Goal: Transaction & Acquisition: Purchase product/service

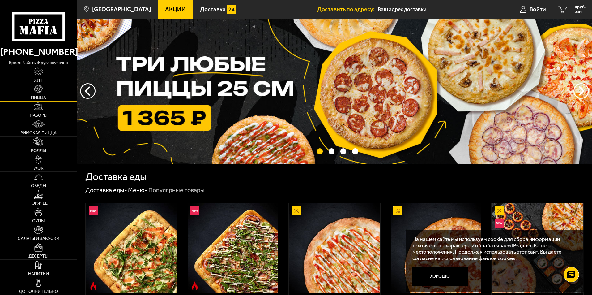
click at [32, 96] on span "Пицца" at bounding box center [38, 98] width 15 height 4
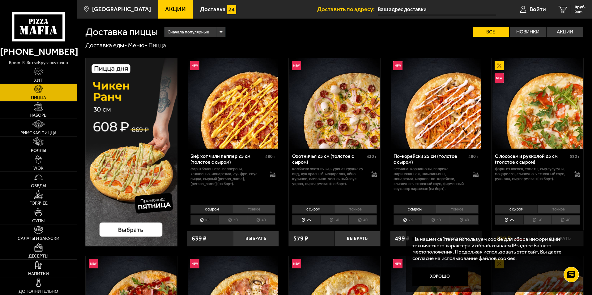
click at [259, 218] on li "40" at bounding box center [261, 220] width 28 height 10
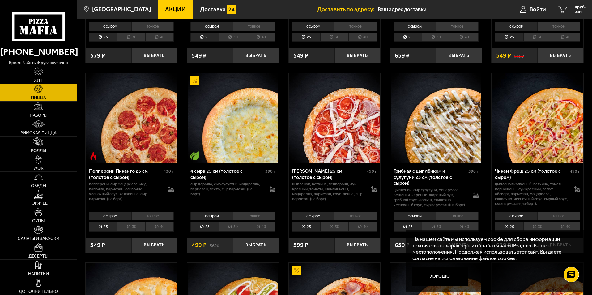
scroll to position [433, 0]
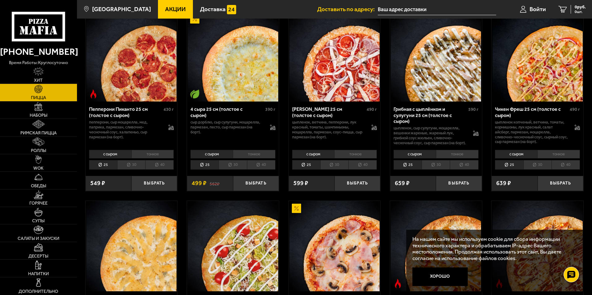
click at [267, 169] on li "40" at bounding box center [261, 165] width 28 height 10
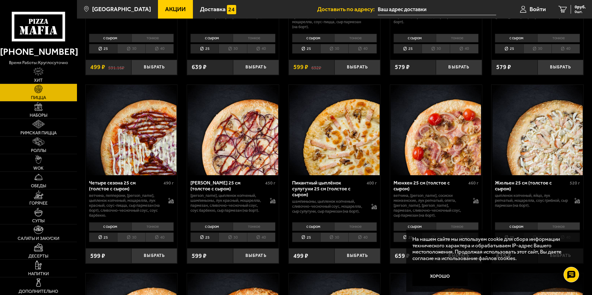
scroll to position [928, 0]
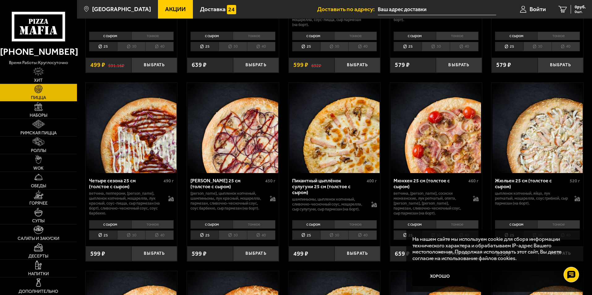
click at [361, 240] on li "40" at bounding box center [363, 235] width 28 height 10
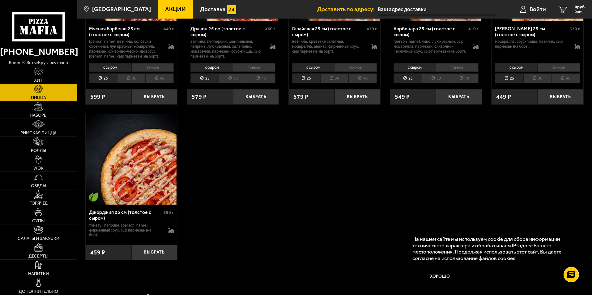
scroll to position [1175, 0]
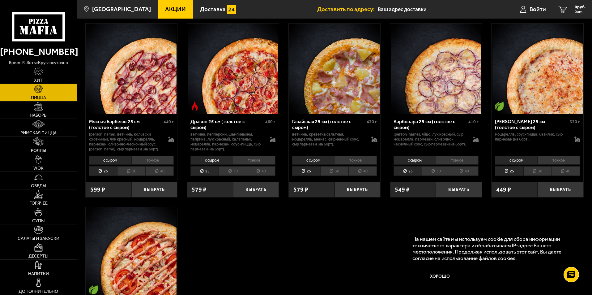
click at [265, 176] on li "40" at bounding box center [261, 171] width 28 height 10
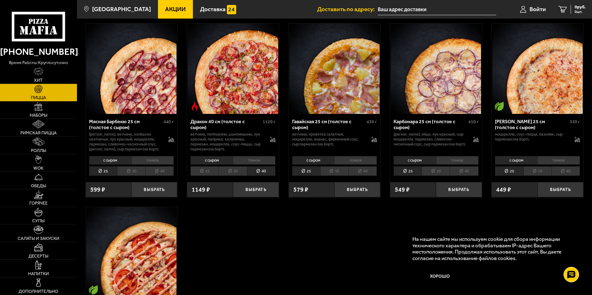
click at [164, 173] on li "40" at bounding box center [159, 171] width 28 height 10
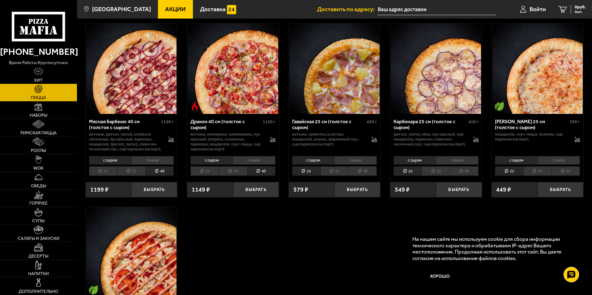
click at [368, 173] on li "40" at bounding box center [363, 171] width 28 height 10
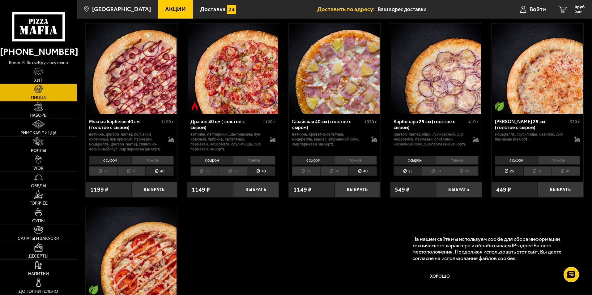
click at [468, 175] on li "40" at bounding box center [464, 171] width 28 height 10
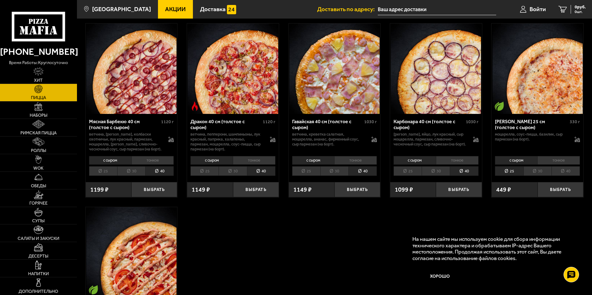
click at [565, 176] on li "40" at bounding box center [566, 171] width 28 height 10
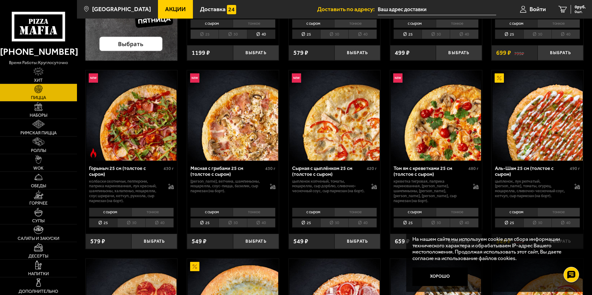
scroll to position [31, 0]
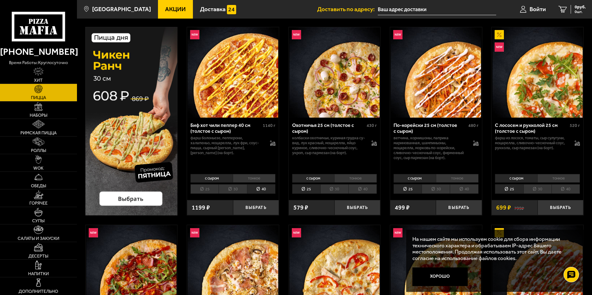
click at [265, 189] on li "40" at bounding box center [261, 189] width 28 height 10
click at [570, 188] on li "40" at bounding box center [566, 189] width 28 height 10
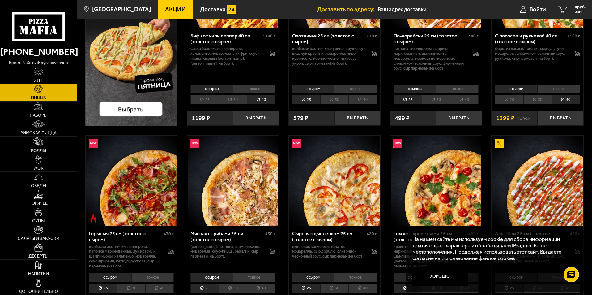
scroll to position [124, 0]
